Goal: Task Accomplishment & Management: Manage account settings

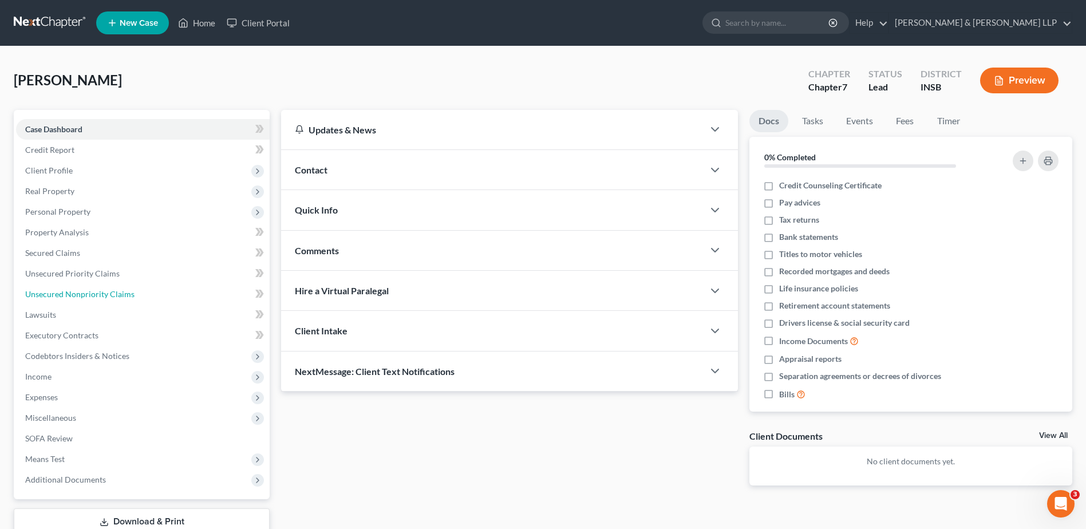
click at [98, 291] on span "Unsecured Nonpriority Claims" at bounding box center [79, 294] width 109 height 10
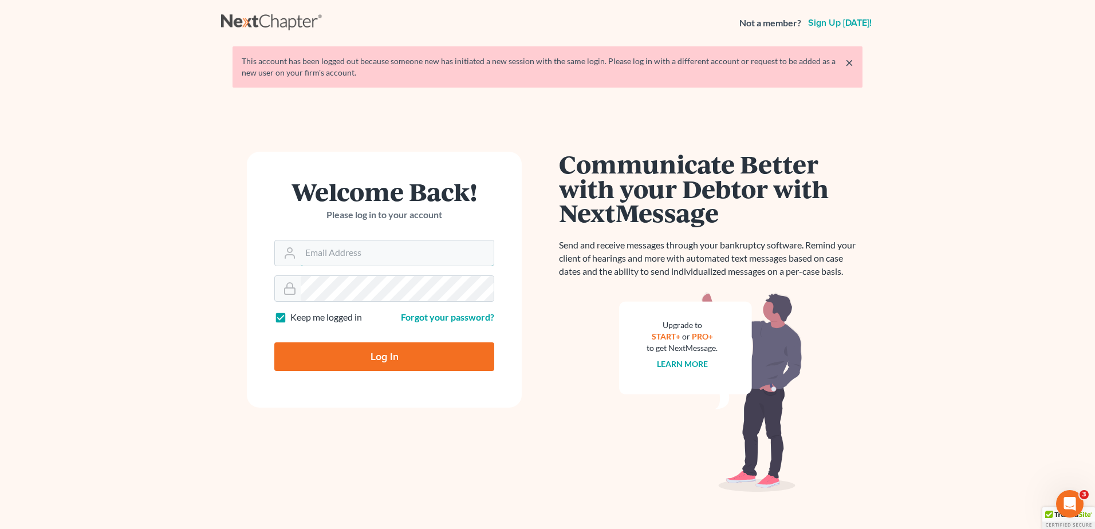
type input "[PERSON_NAME][EMAIL_ADDRESS][DOMAIN_NAME]"
click at [315, 353] on input "Log In" at bounding box center [384, 356] width 220 height 29
type input "Thinking..."
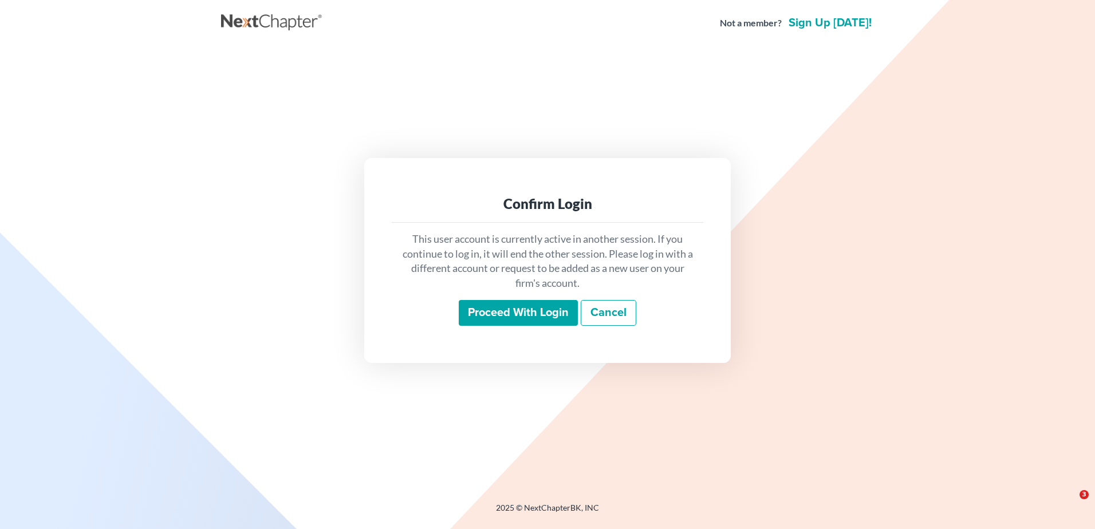
click at [503, 316] on input "Proceed with login" at bounding box center [518, 313] width 119 height 26
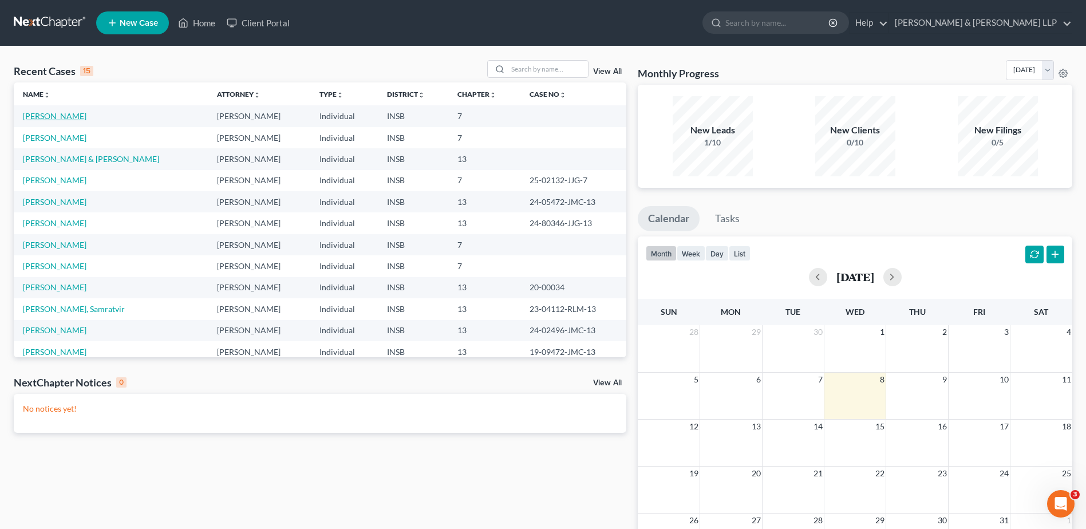
click at [46, 113] on link "[PERSON_NAME]" at bounding box center [55, 116] width 64 height 10
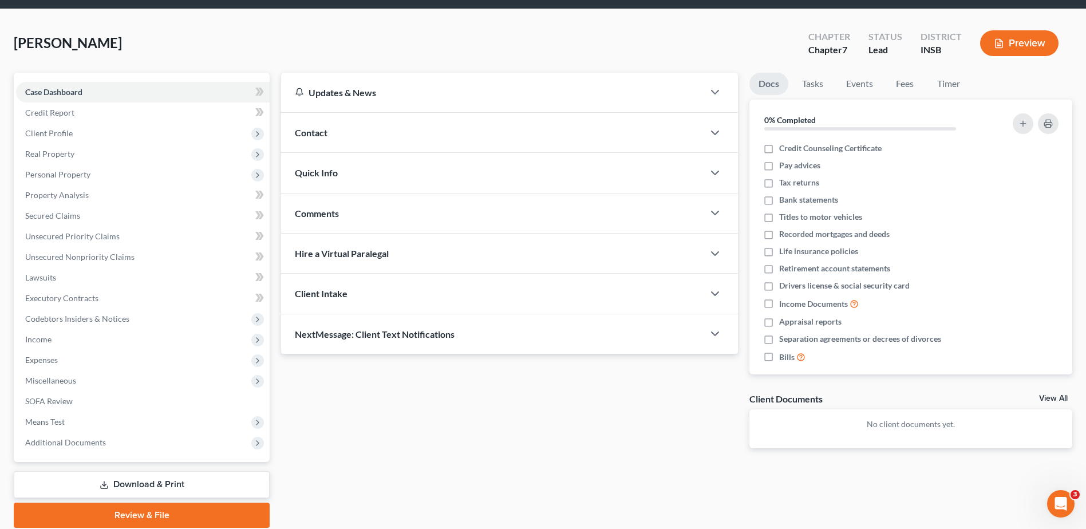
scroll to position [57, 0]
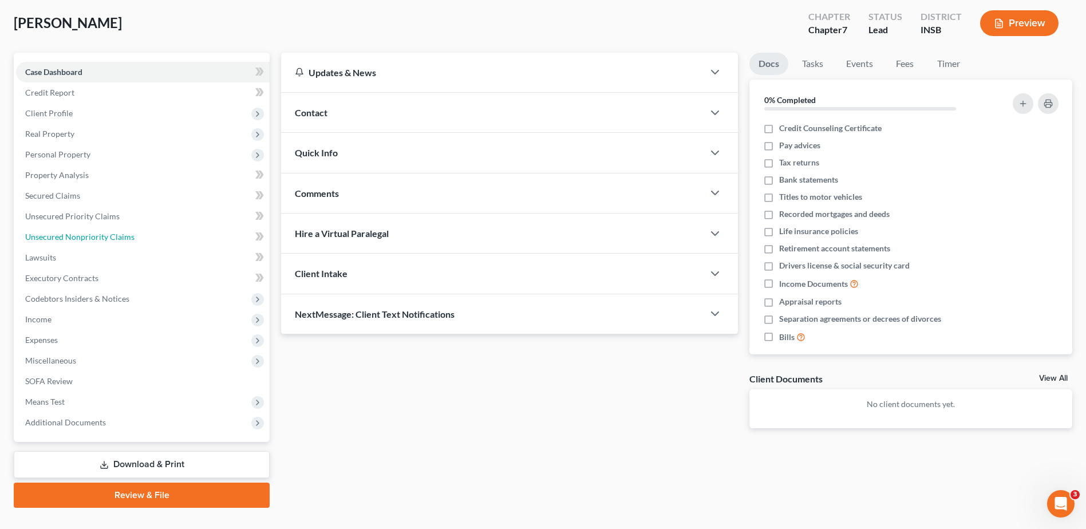
click at [98, 234] on span "Unsecured Nonpriority Claims" at bounding box center [79, 237] width 109 height 10
